Goal: Book appointment/travel/reservation

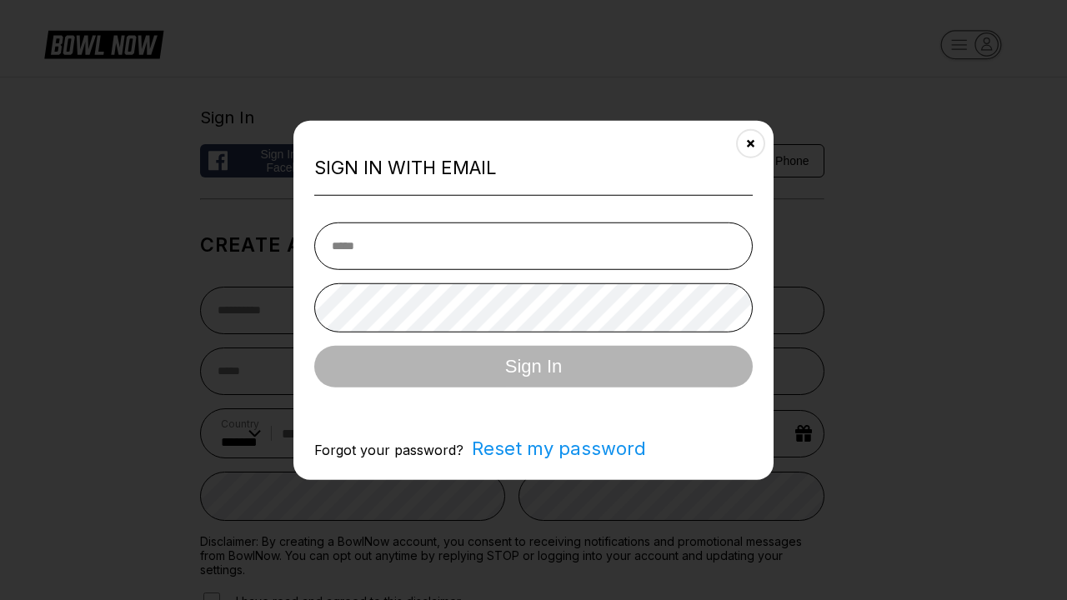
select select "**"
type input "**********"
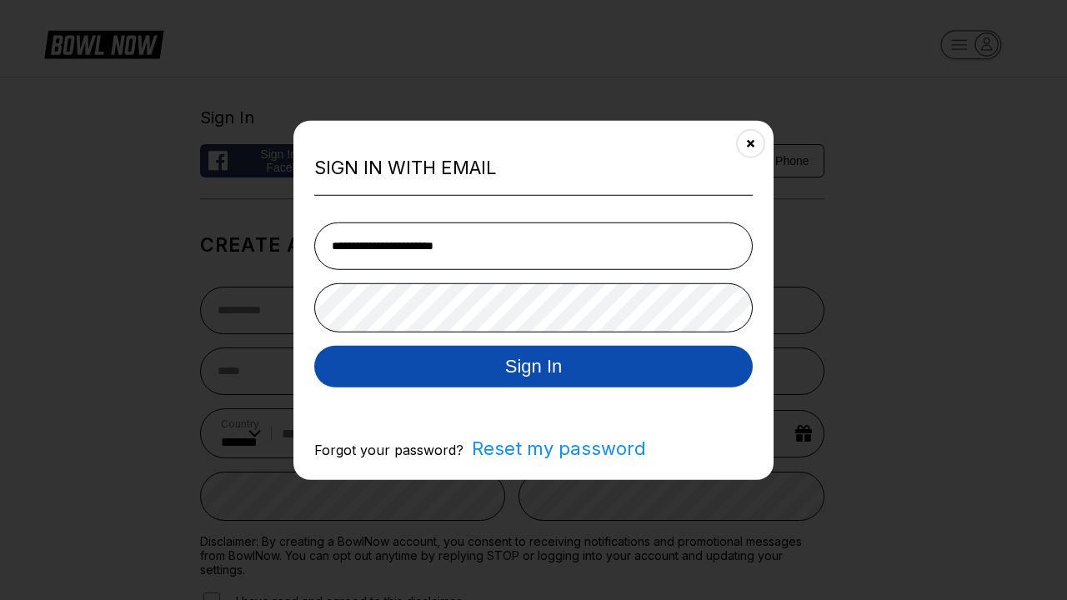
click at [534, 368] on button "Sign In" at bounding box center [533, 366] width 439 height 42
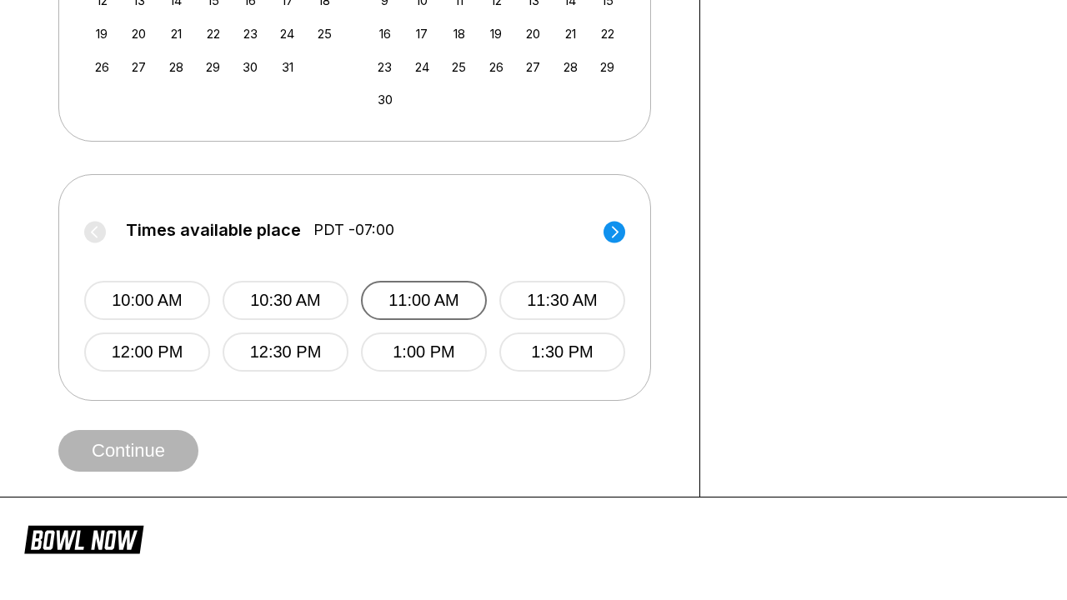
scroll to position [568, 0]
